Goal: Task Accomplishment & Management: Use online tool/utility

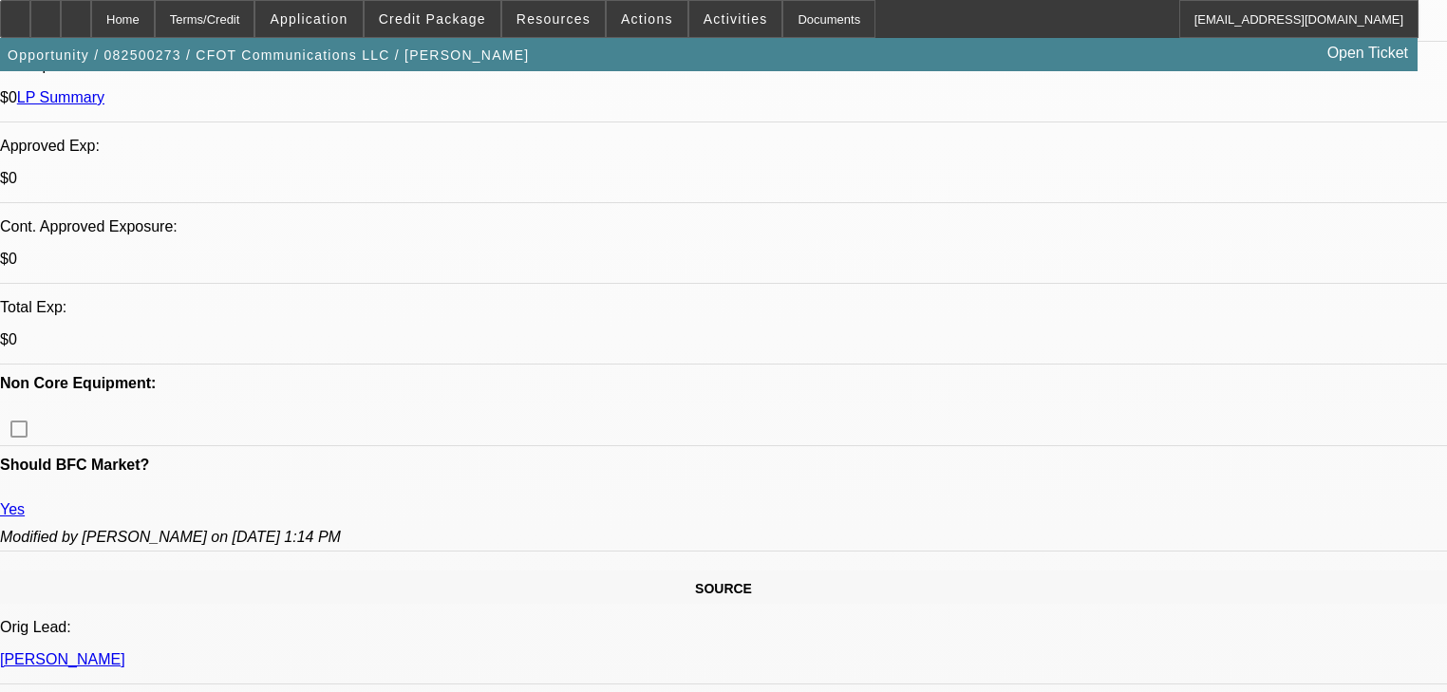
select select "0"
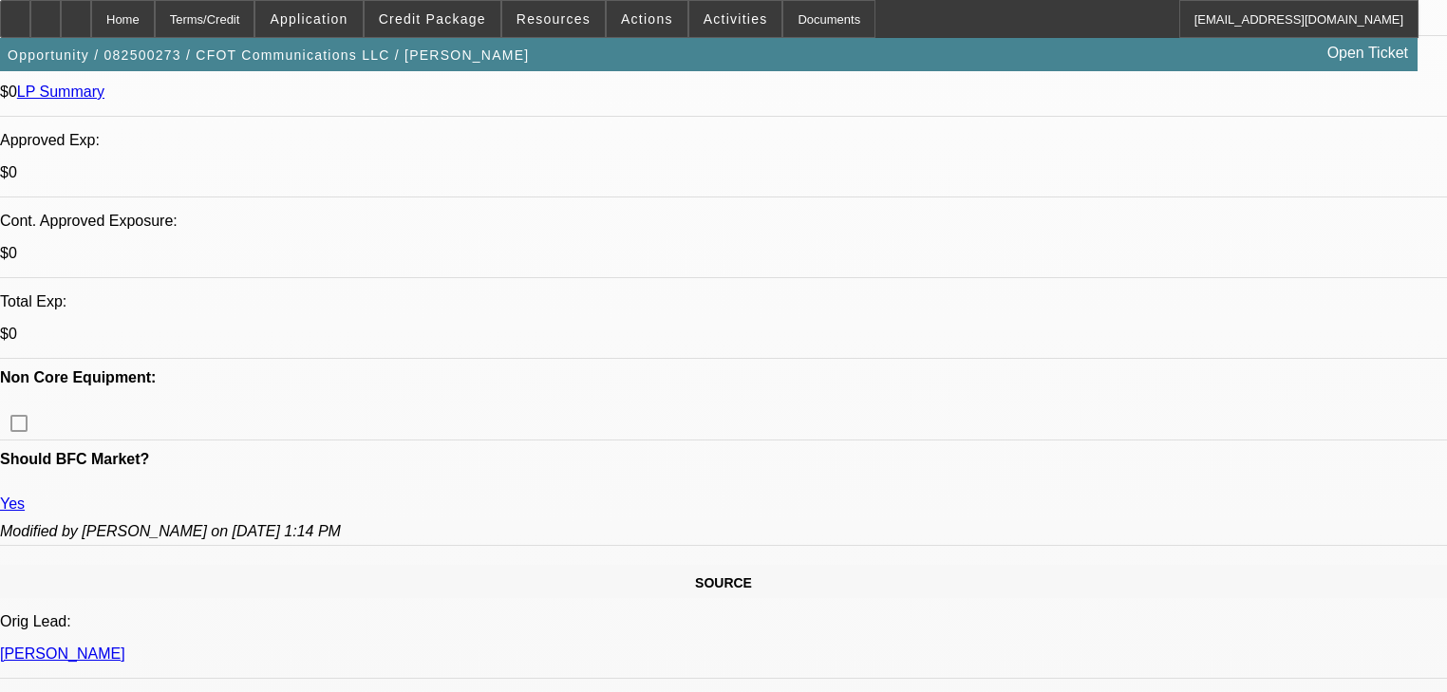
select select "2"
select select "0.1"
select select "4"
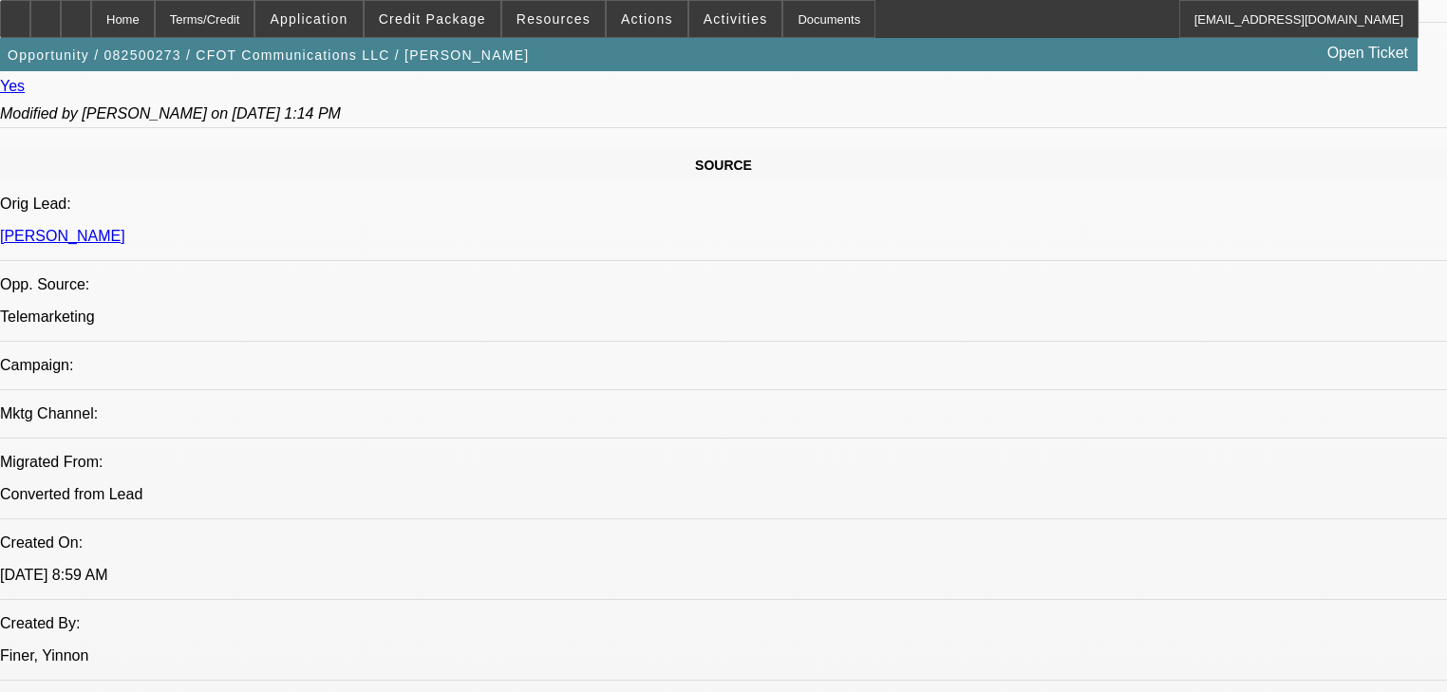
scroll to position [1139, 0]
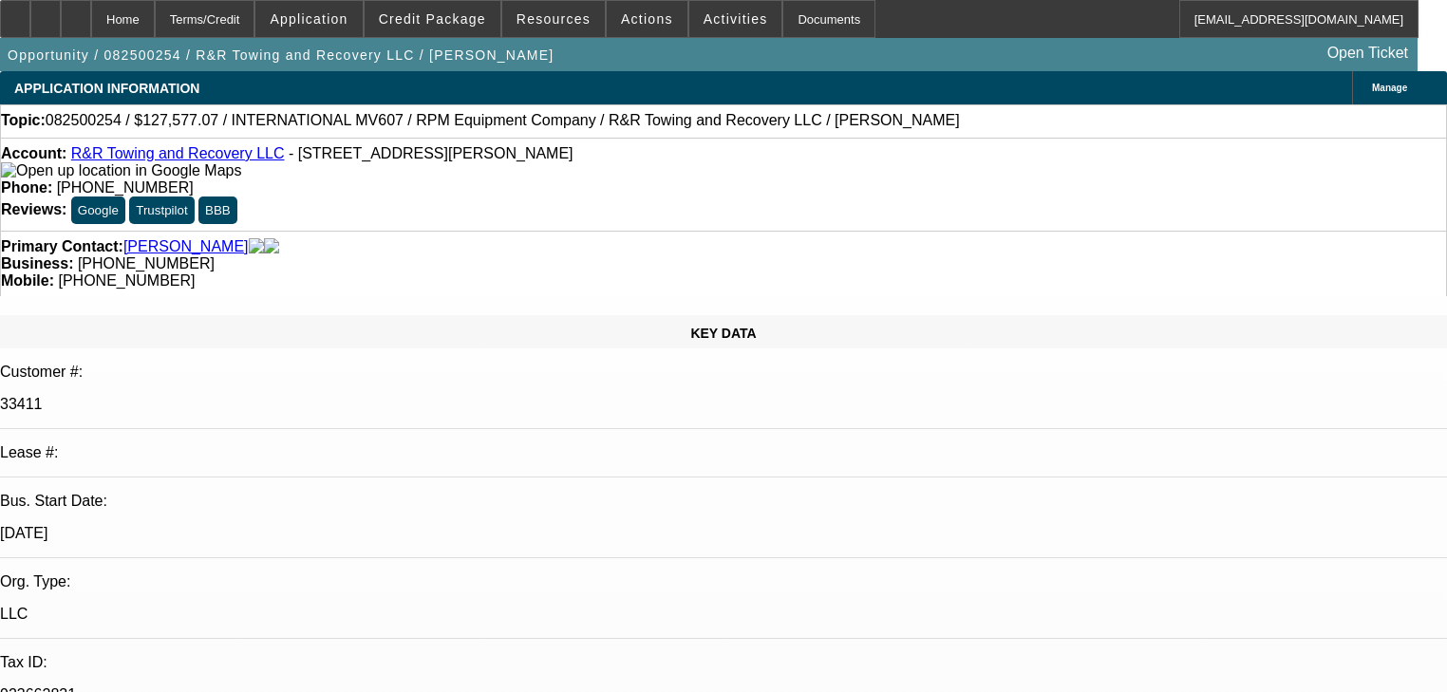
select select "0.1"
select select "2"
select select "0.1"
select select "4"
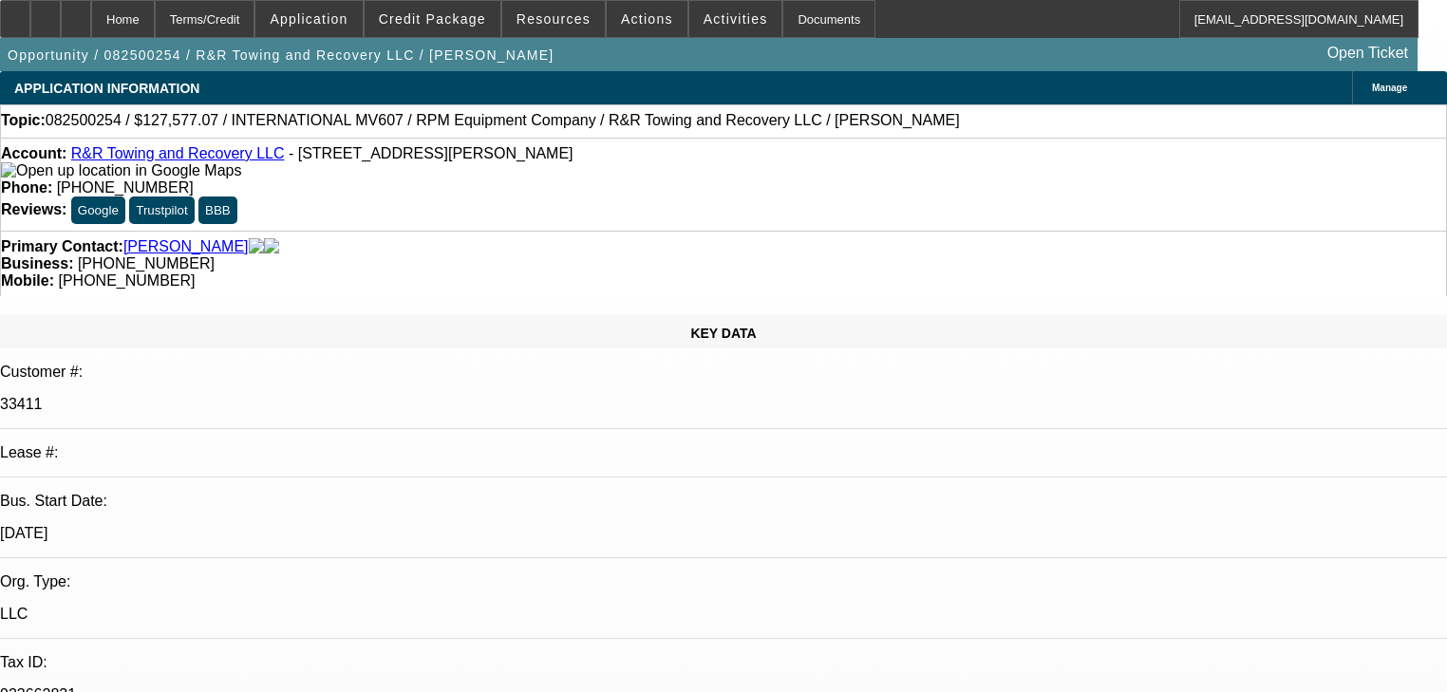
select select "0.1"
select select "2"
select select "0.1"
select select "4"
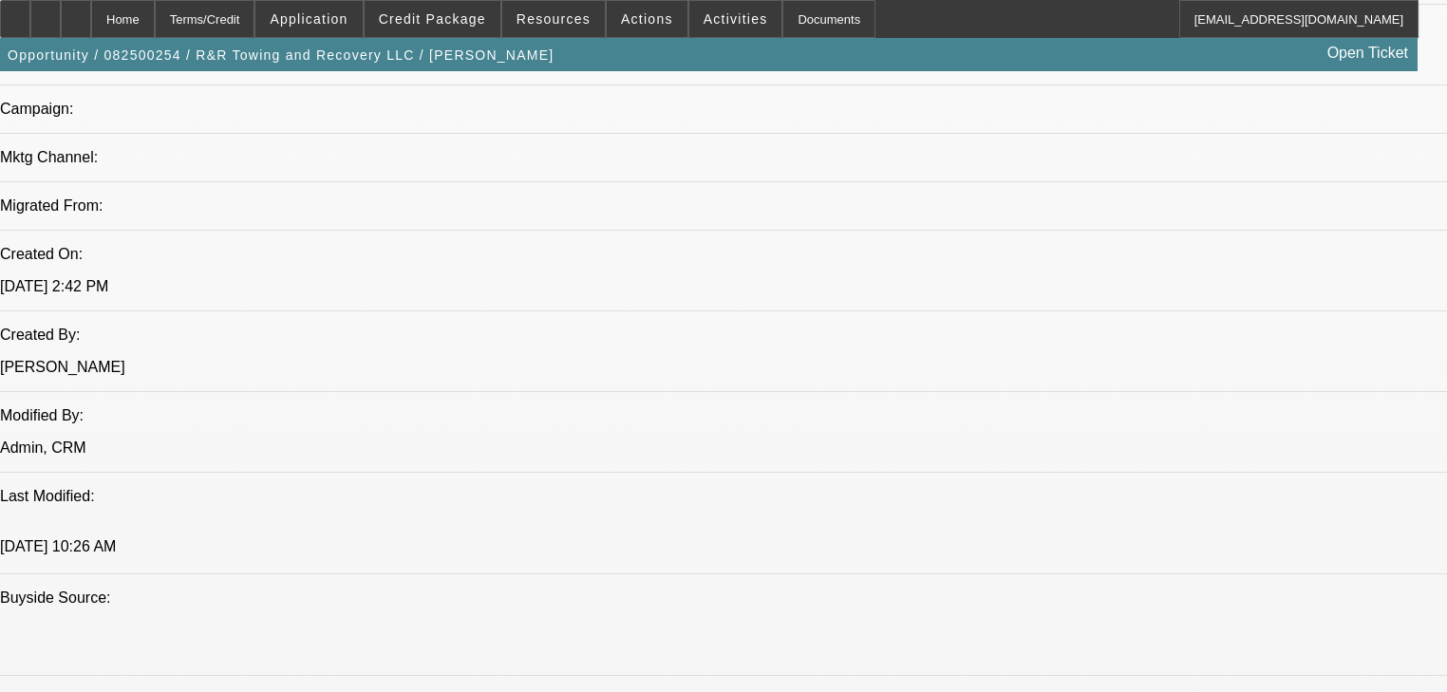
scroll to position [1367, 0]
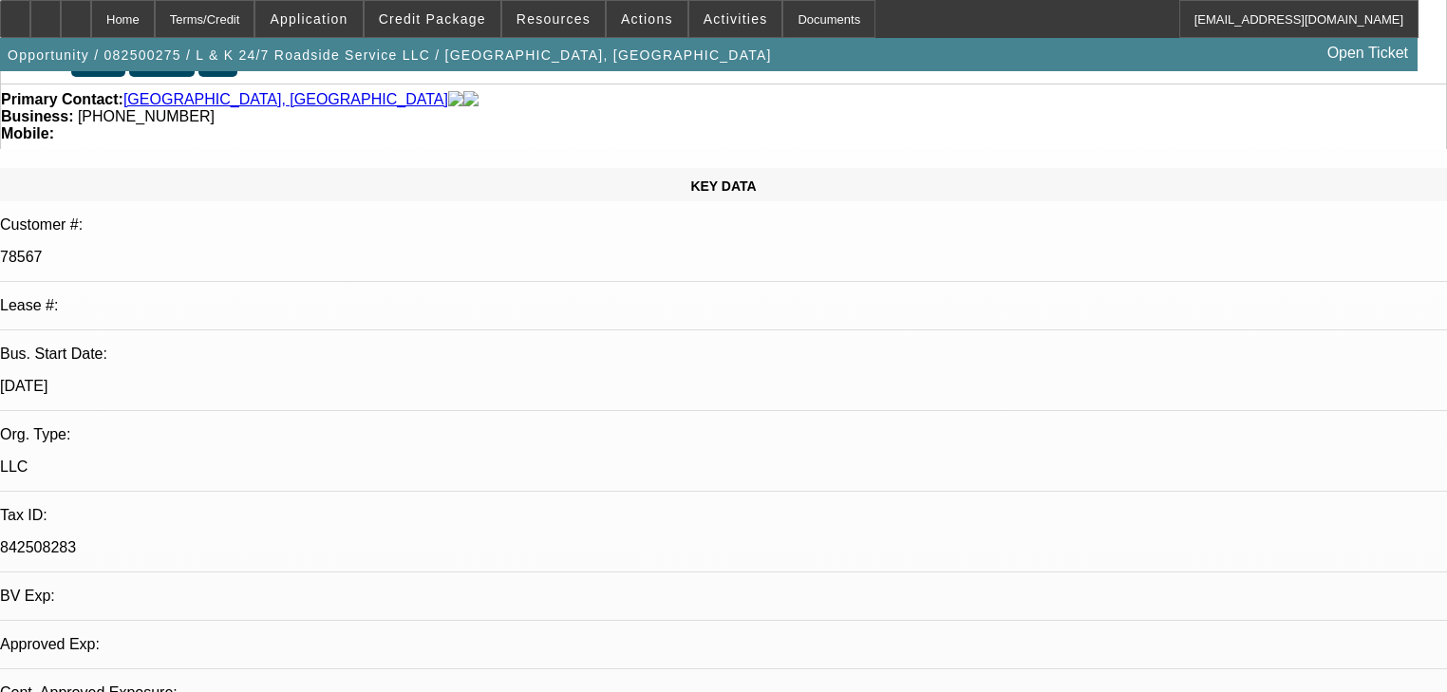
select select "0"
select select "2"
select select "0.1"
select select "4"
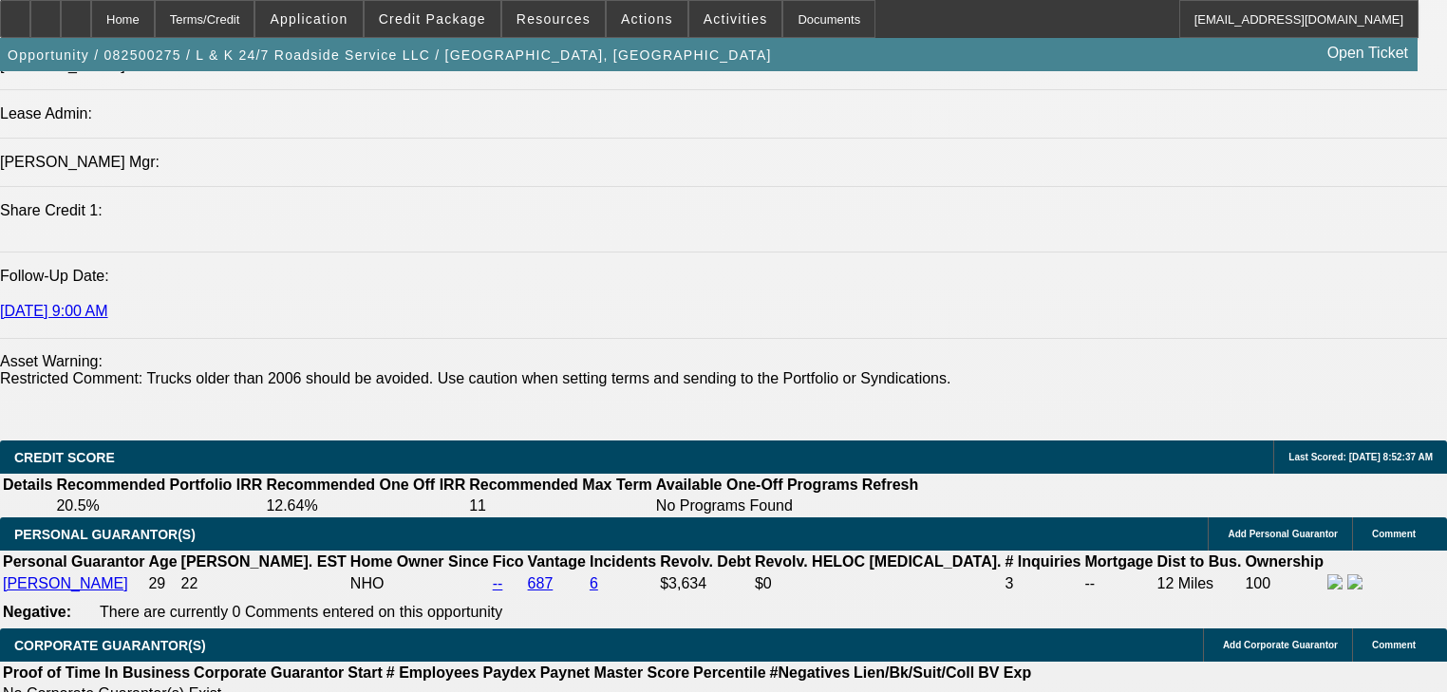
scroll to position [2582, 0]
